Goal: Obtain resource: Download file/media

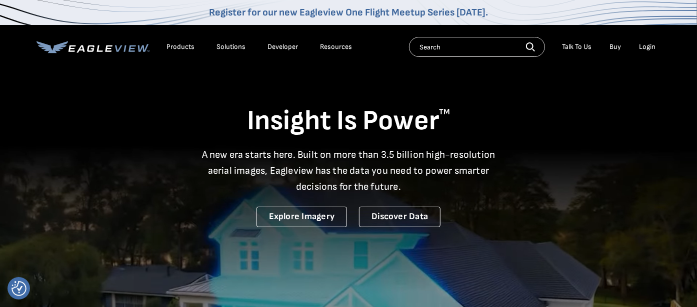
click at [117, 48] on icon at bounding box center [92, 47] width 113 height 12
click at [646, 44] on div "Login" at bounding box center [647, 46] width 16 height 9
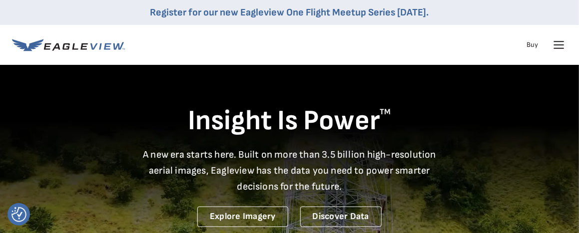
click at [0, 0] on div "Login" at bounding box center [0, 0] width 0 height 0
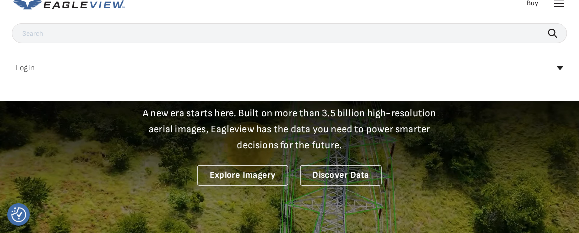
scroll to position [111, 0]
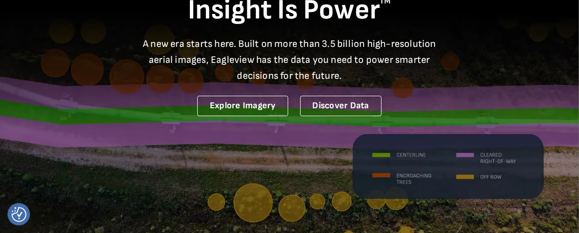
click at [0, 0] on div "Login" at bounding box center [0, 0] width 0 height 0
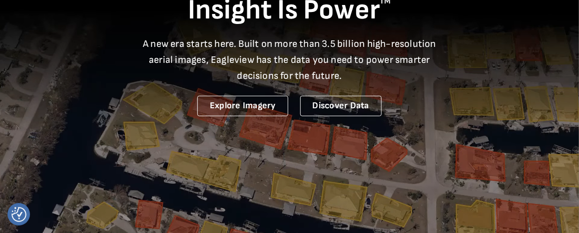
click at [0, 0] on div "Login" at bounding box center [0, 0] width 0 height 0
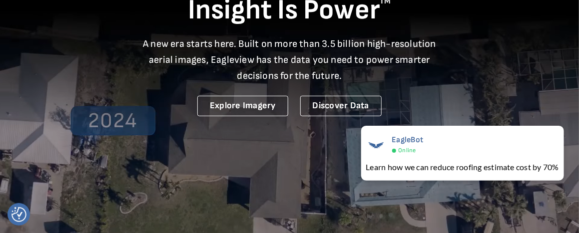
click at [0, 0] on div "Login" at bounding box center [0, 0] width 0 height 0
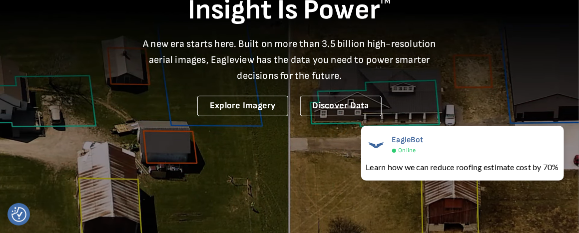
click at [0, 0] on div "Login" at bounding box center [0, 0] width 0 height 0
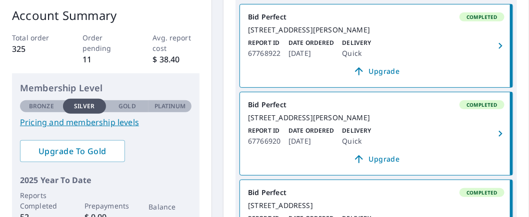
scroll to position [100, 0]
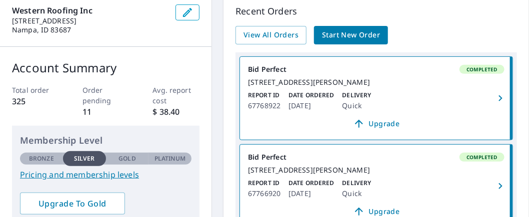
click at [495, 99] on icon "button" at bounding box center [500, 98] width 12 height 12
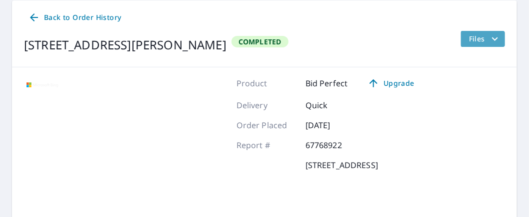
click at [469, 43] on span "Files" at bounding box center [485, 39] width 32 height 12
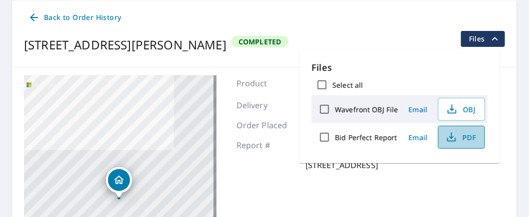
click at [464, 135] on span "PDF" at bounding box center [460, 137] width 32 height 12
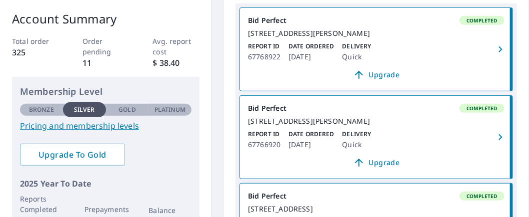
scroll to position [150, 0]
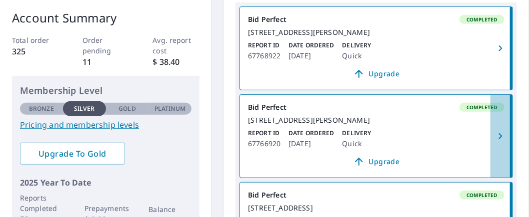
click at [494, 142] on icon "button" at bounding box center [500, 136] width 12 height 12
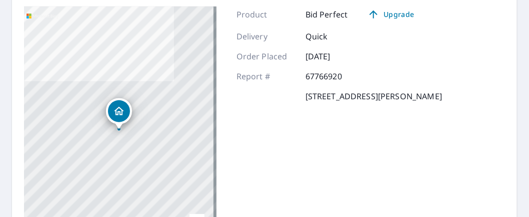
scroll to position [56, 0]
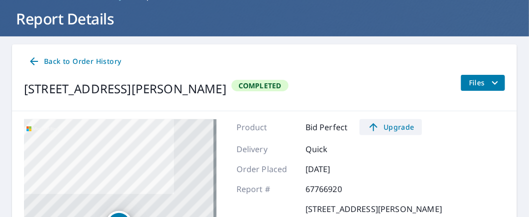
click at [400, 125] on span "Upgrade" at bounding box center [390, 127] width 50 height 12
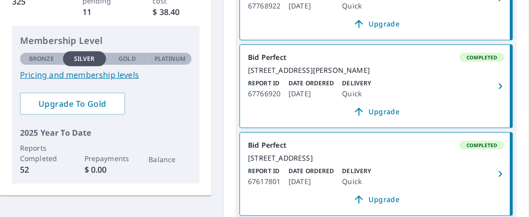
scroll to position [250, 0]
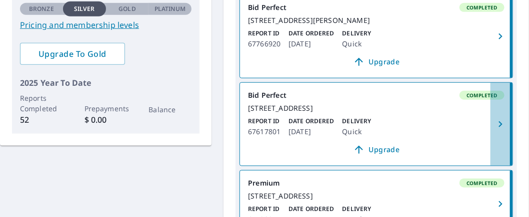
click at [494, 130] on icon "button" at bounding box center [500, 124] width 12 height 12
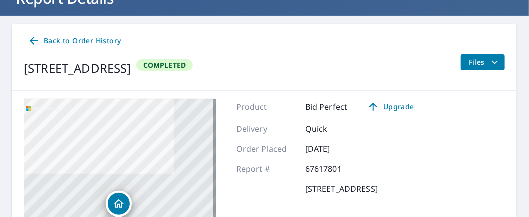
scroll to position [50, 0]
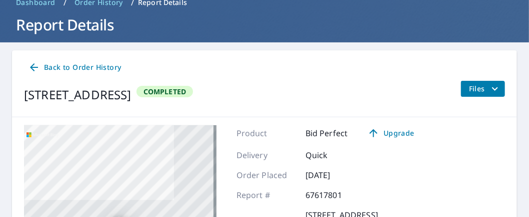
drag, startPoint x: 489, startPoint y: 86, endPoint x: 479, endPoint y: 96, distance: 14.5
click at [490, 86] on icon "filesDropdownBtn-67617801" at bounding box center [495, 89] width 12 height 12
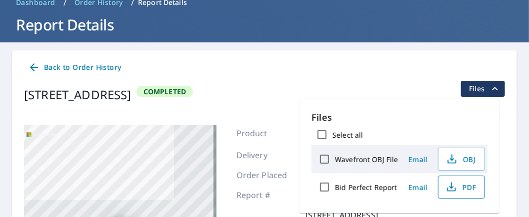
click at [465, 186] on span "PDF" at bounding box center [460, 187] width 32 height 12
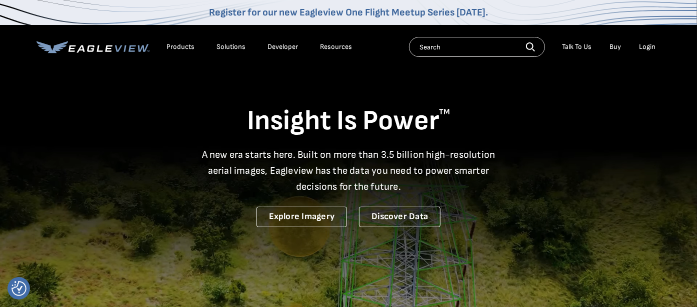
click at [652, 47] on div "Login" at bounding box center [647, 46] width 16 height 9
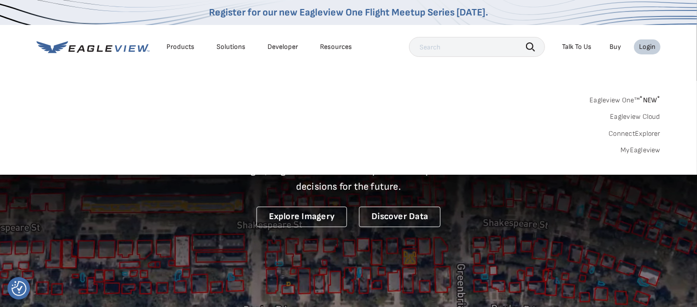
click at [651, 149] on link "MyEagleview" at bounding box center [640, 150] width 40 height 9
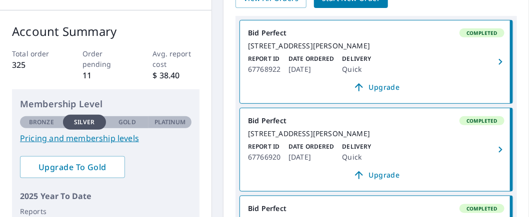
scroll to position [149, 0]
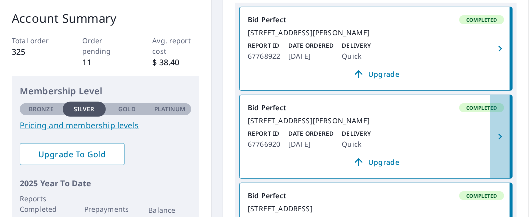
click at [494, 143] on icon "button" at bounding box center [500, 137] width 12 height 12
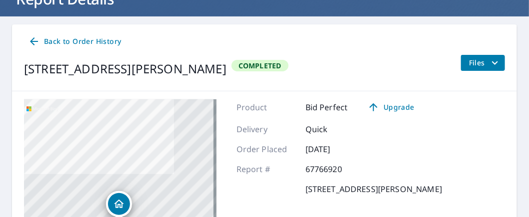
scroll to position [6, 0]
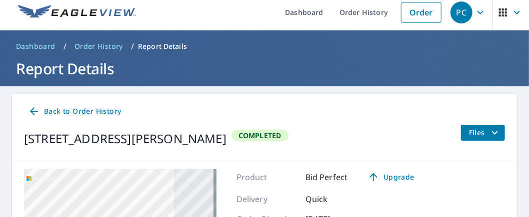
click at [477, 139] on button "Files" at bounding box center [482, 133] width 44 height 16
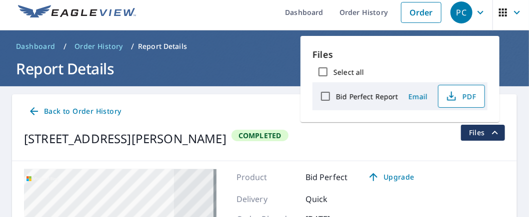
click at [466, 93] on span "PDF" at bounding box center [460, 96] width 32 height 12
